Goal: Transaction & Acquisition: Purchase product/service

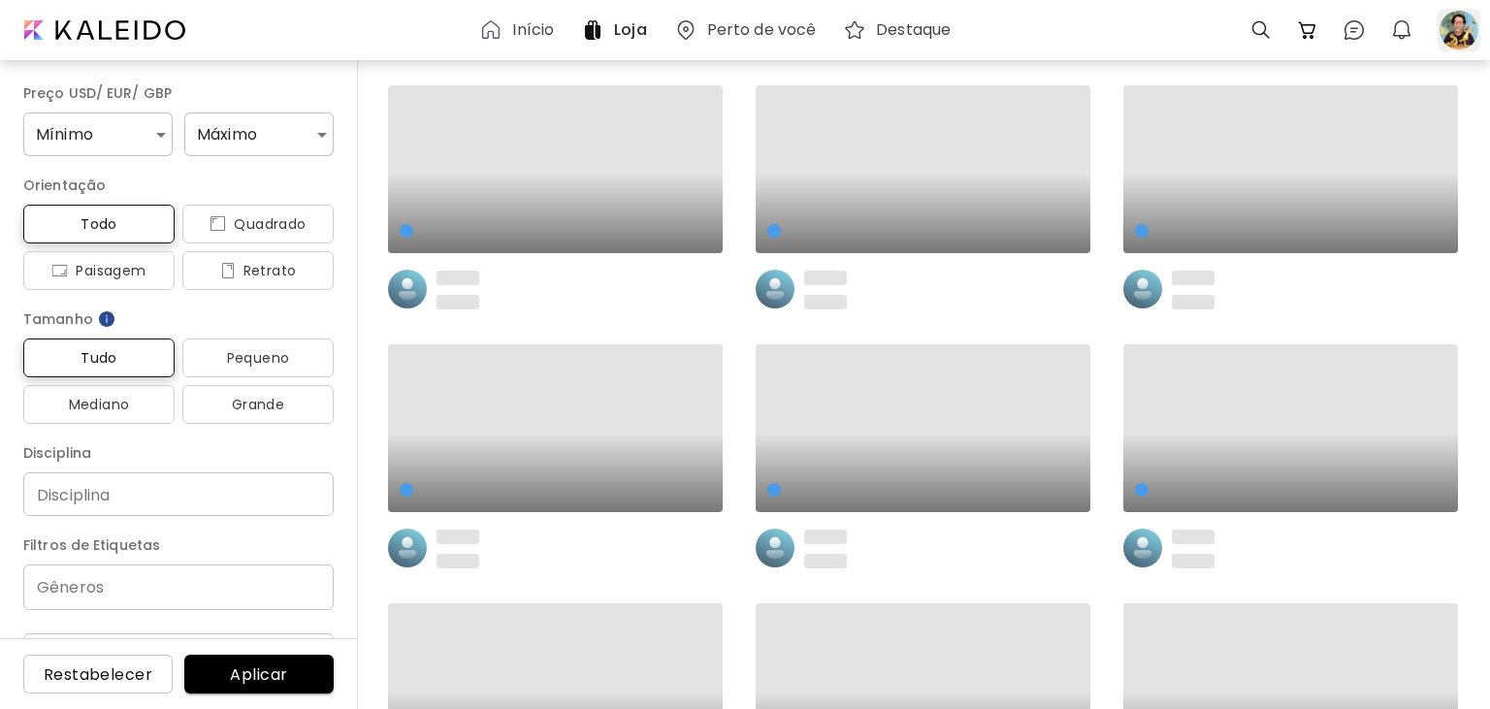
click at [1457, 16] on div at bounding box center [1459, 30] width 43 height 43
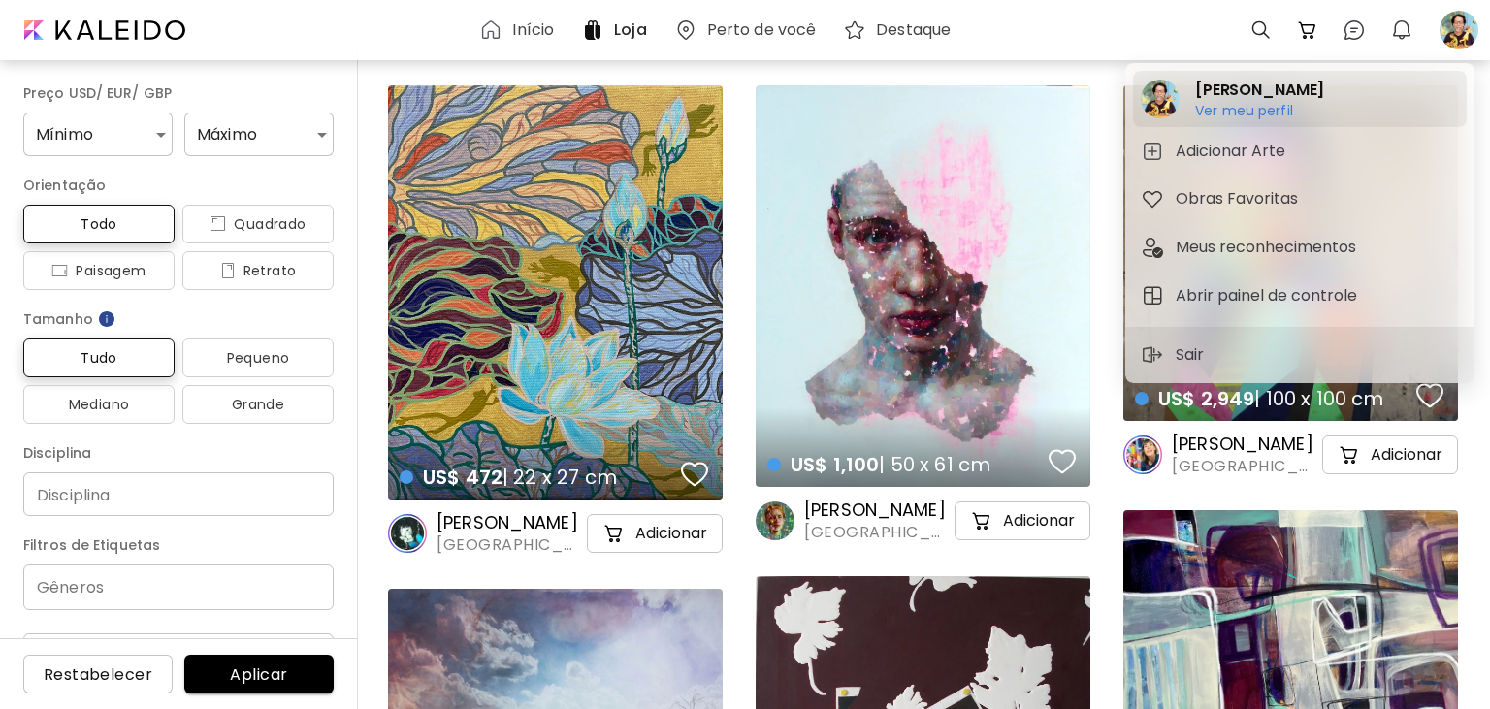
click at [1221, 108] on h6 "Ver meu perfil" at bounding box center [1259, 110] width 129 height 17
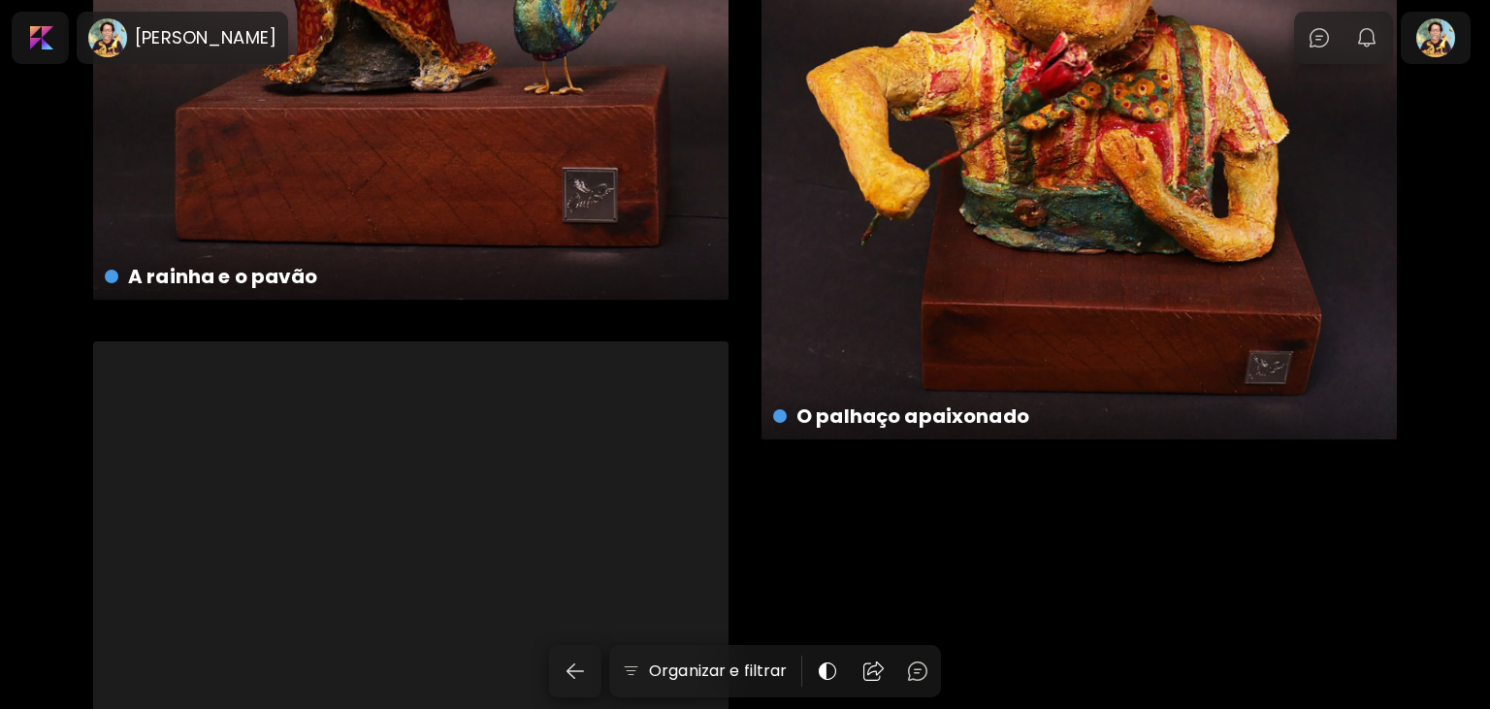
scroll to position [6085, 0]
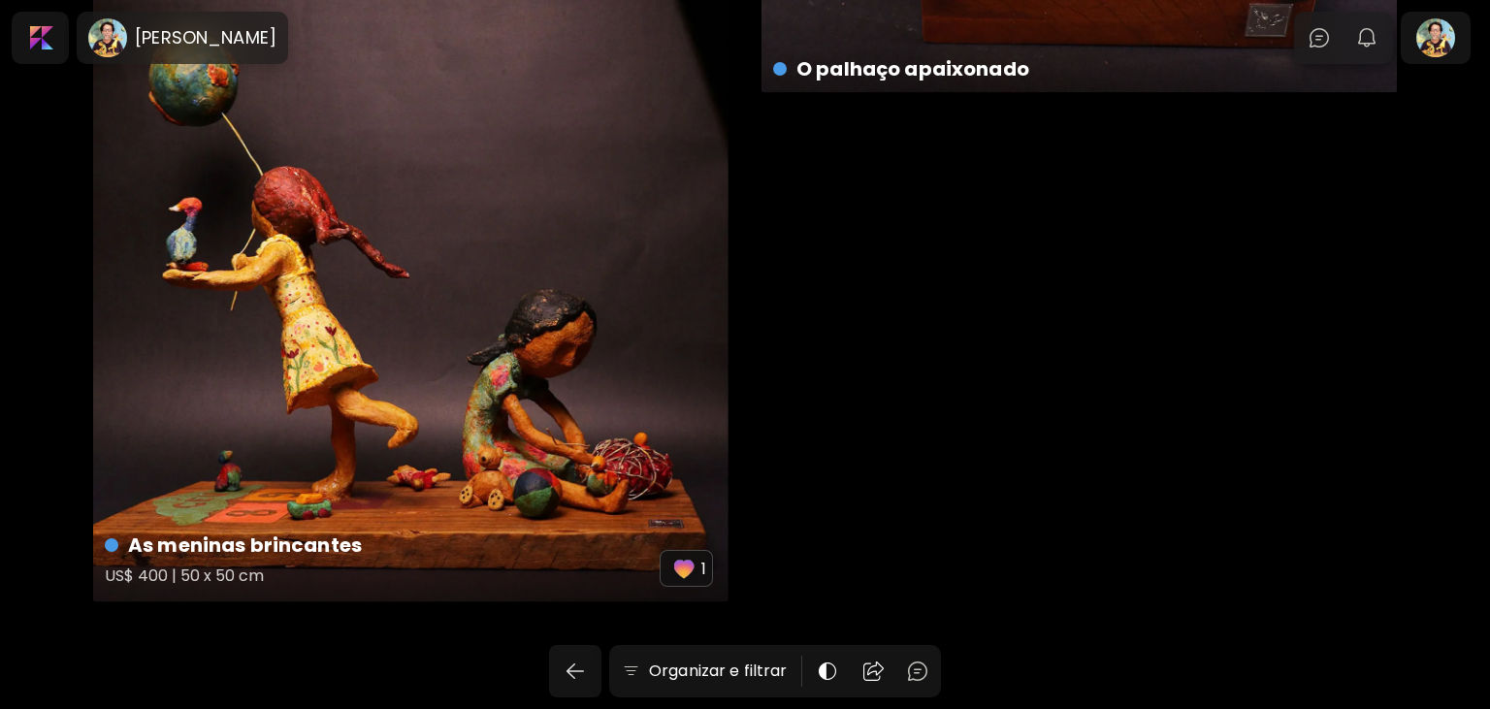
click at [506, 338] on div "As meninas brincantes US$ 400 | 50 x 50 cm 1" at bounding box center [411, 298] width 636 height 608
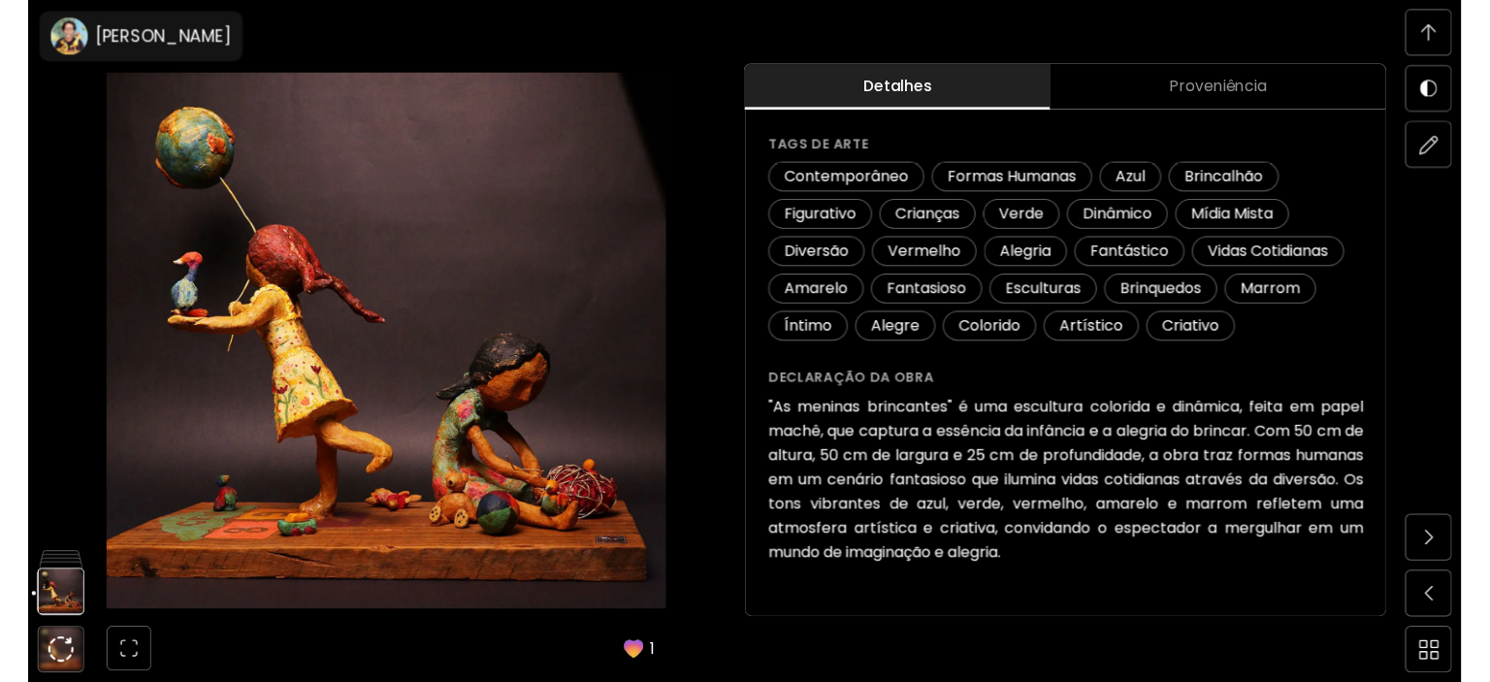
scroll to position [1946, 0]
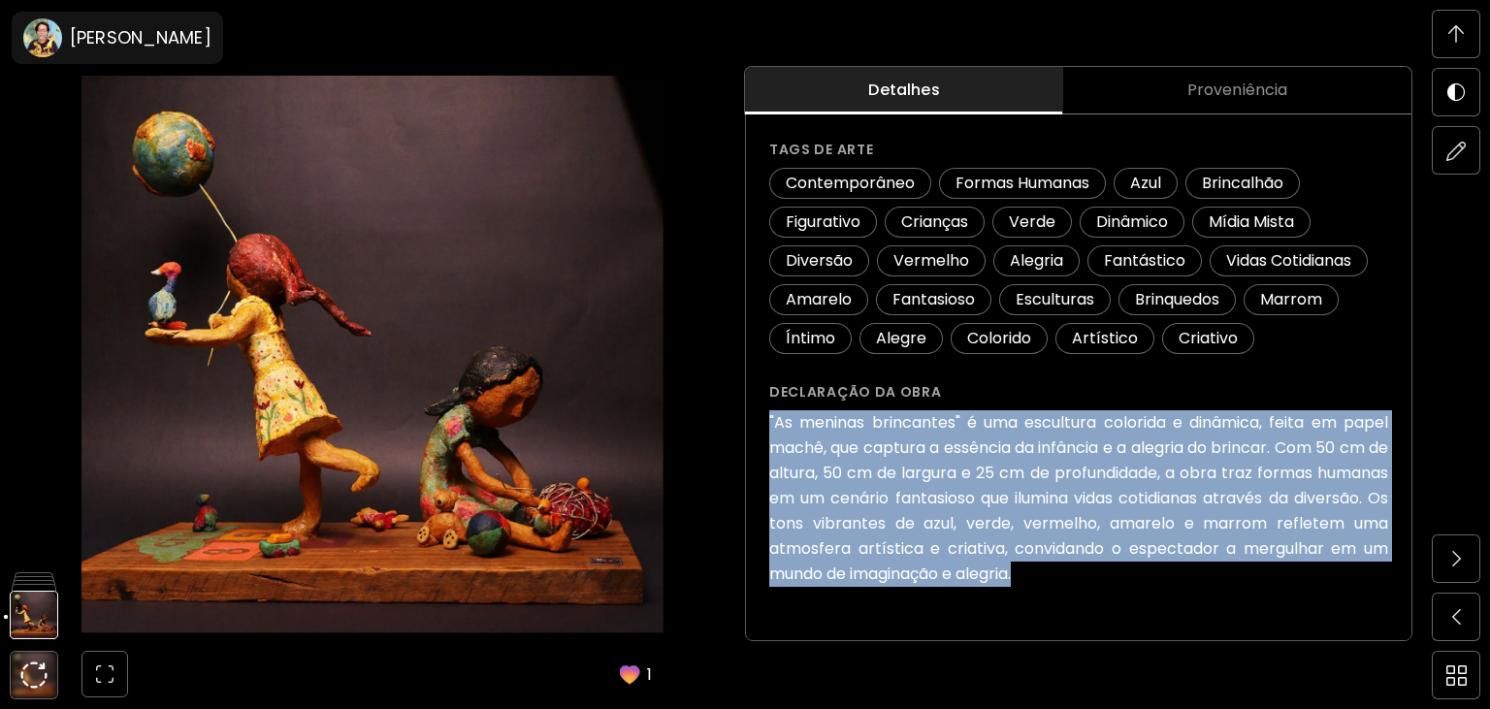
drag, startPoint x: 1176, startPoint y: 576, endPoint x: 761, endPoint y: 422, distance: 443.0
click at [761, 422] on div "As meninas brincantes (2024) US$ 400 Adicionar ao carrinho Detalhes da obra Esc…" at bounding box center [1079, 158] width 666 height 965
copy h6 ""As meninas brincantes" é uma escultura colorida e dinâmica, feita em papel mac…"
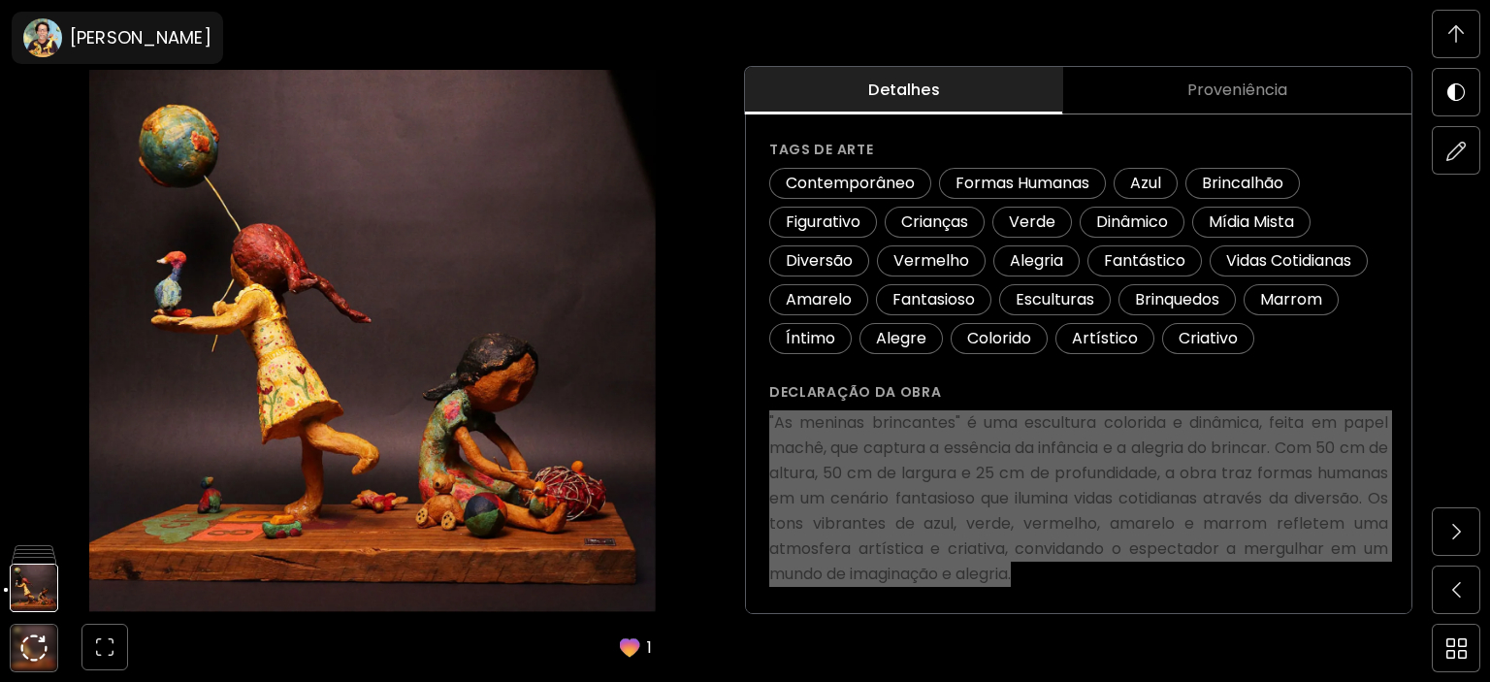
scroll to position [422, 0]
